Goal: Navigation & Orientation: Find specific page/section

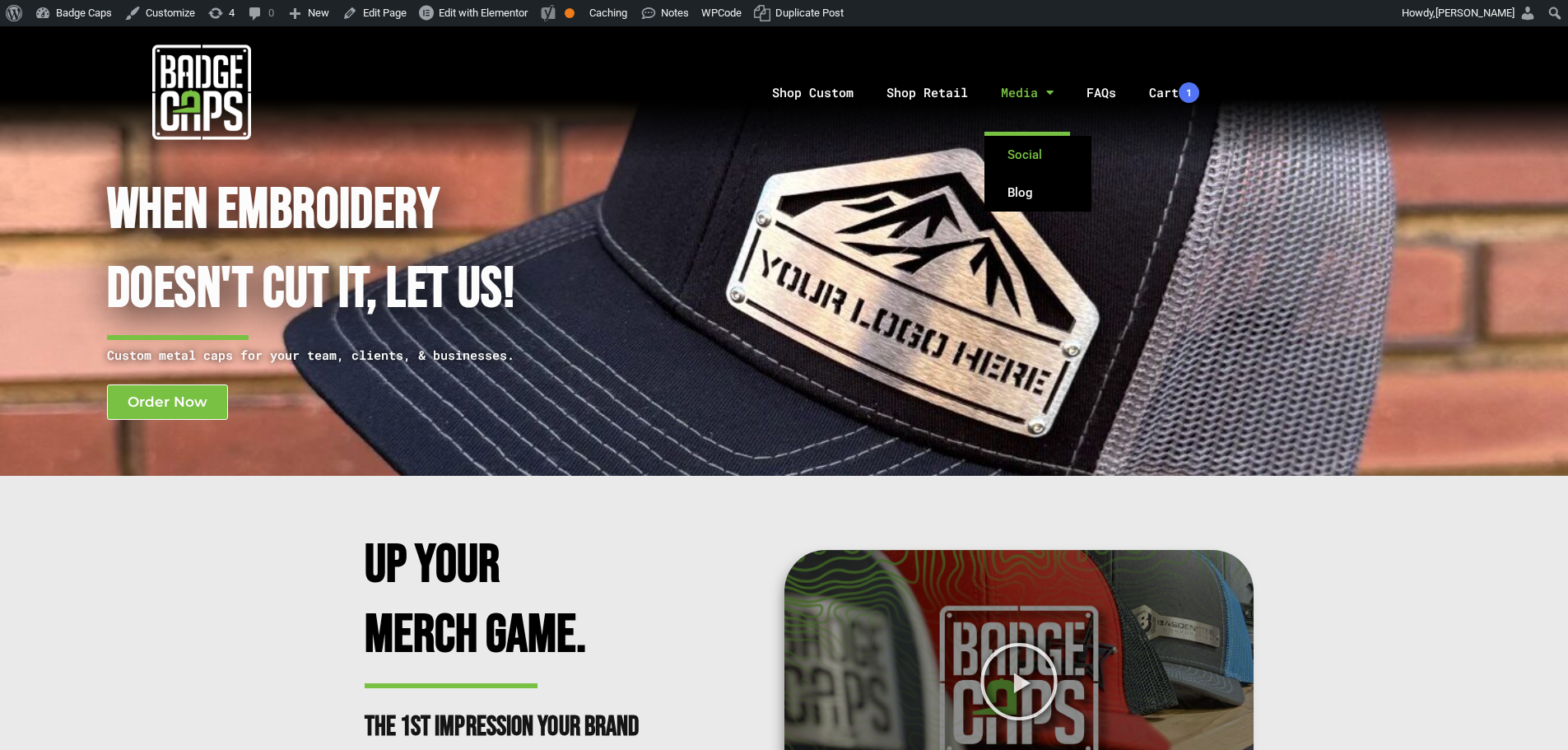
click at [1020, 150] on link "Social" at bounding box center [1038, 155] width 107 height 38
